Goal: Find specific page/section: Find specific page/section

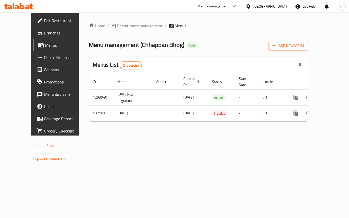
click at [44, 34] on span "Branches" at bounding box center [64, 33] width 41 height 6
click at [44, 32] on span "Branches" at bounding box center [64, 33] width 41 height 6
click at [132, 27] on span "Restaurants management" at bounding box center [140, 26] width 46 height 6
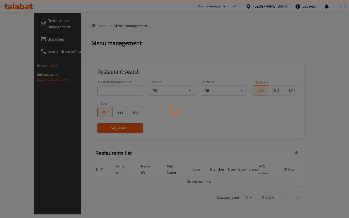
click at [99, 92] on div at bounding box center [174, 109] width 349 height 218
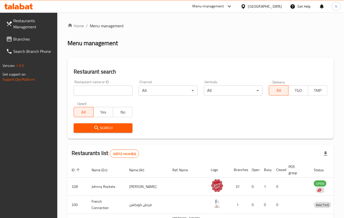
drag, startPoint x: 96, startPoint y: 91, endPoint x: 93, endPoint y: 97, distance: 6.8
click at [96, 91] on input "search" at bounding box center [103, 91] width 59 height 10
paste input "642087"
type input "642087"
click at [94, 128] on icon "submit" at bounding box center [97, 128] width 6 height 6
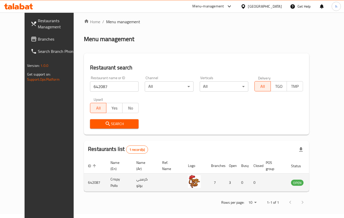
scroll to position [5, 0]
